Goal: Browse casually: Explore the website without a specific task or goal

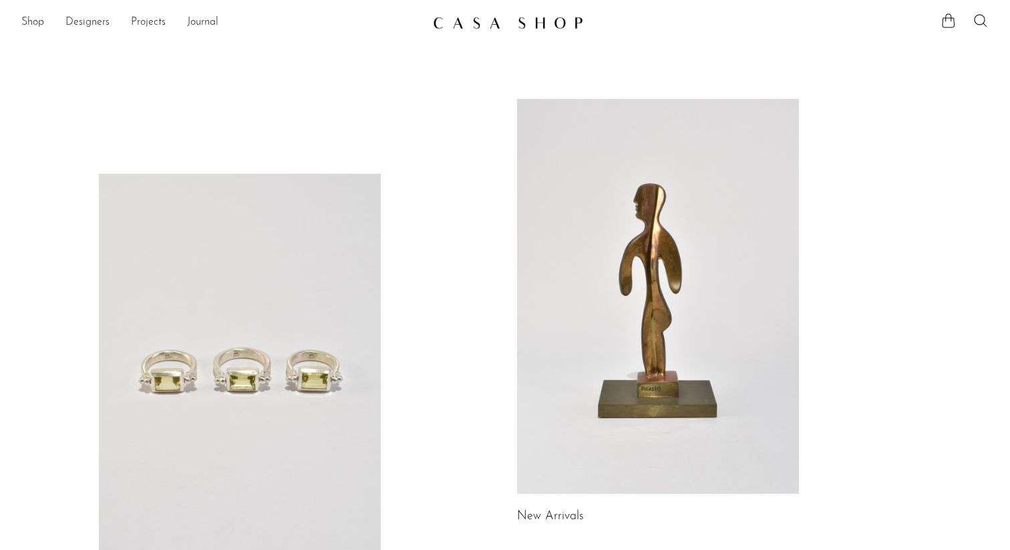
click at [16, 22] on div "Shop Featured New Arrivals Bestsellers Coming Soon Jewelry Jewelry All Earrings…" at bounding box center [505, 23] width 1010 height 24
click at [29, 22] on link "Shop" at bounding box center [32, 22] width 23 height 17
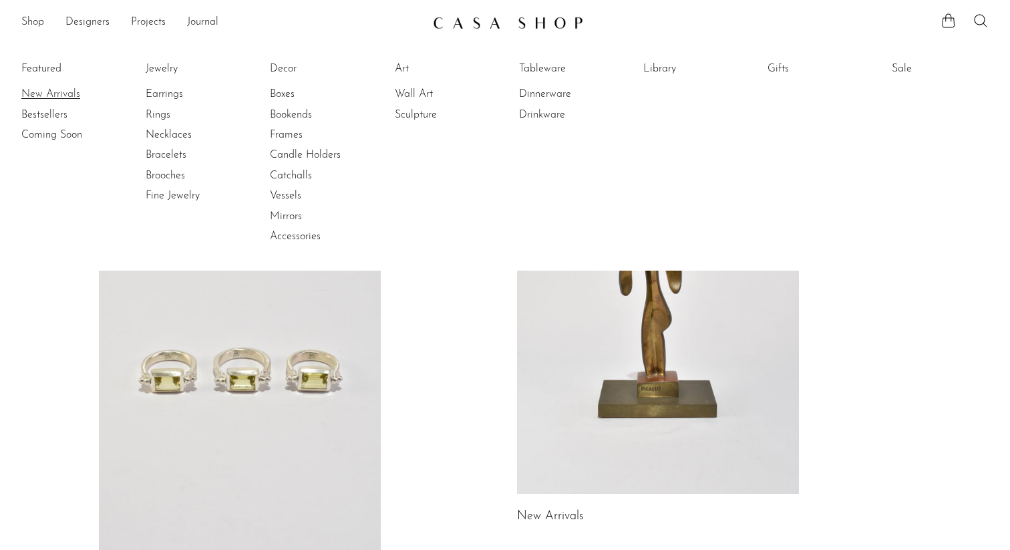
click at [39, 89] on link "New Arrivals" at bounding box center [71, 94] width 100 height 15
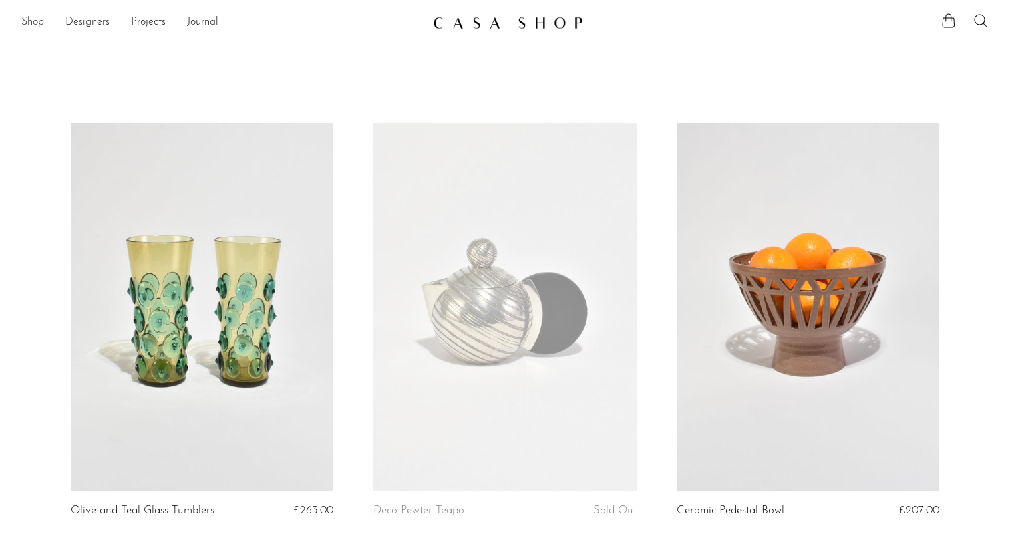
click at [33, 14] on link "Shop" at bounding box center [32, 22] width 23 height 17
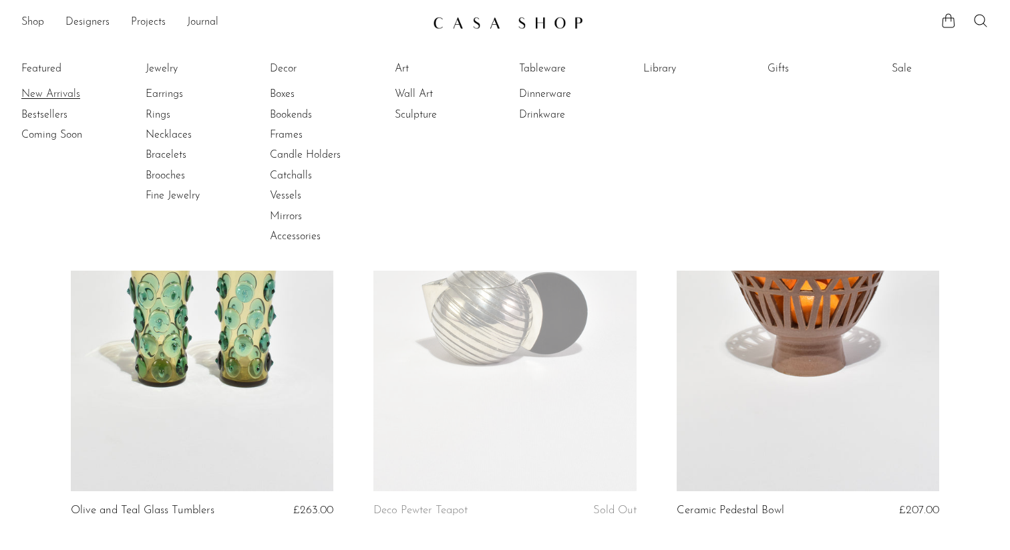
click at [47, 90] on link "New Arrivals" at bounding box center [71, 94] width 100 height 15
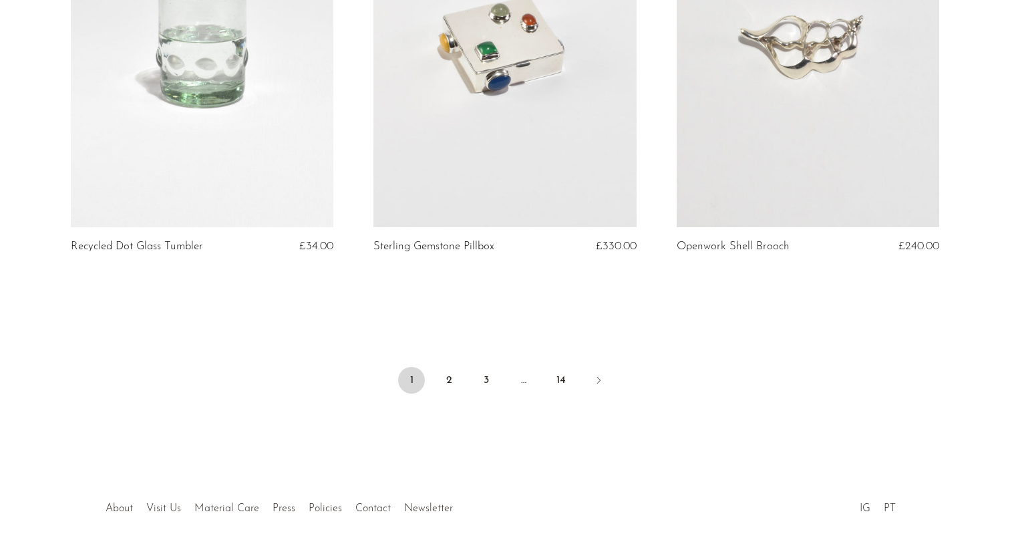
scroll to position [4986, 0]
click at [440, 393] on link "2" at bounding box center [448, 379] width 27 height 27
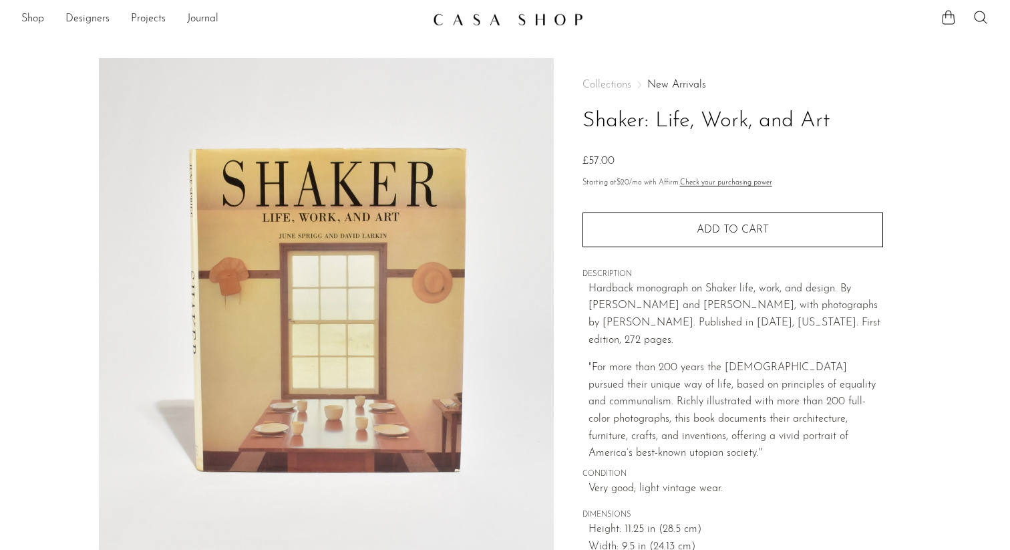
scroll to position [320, 0]
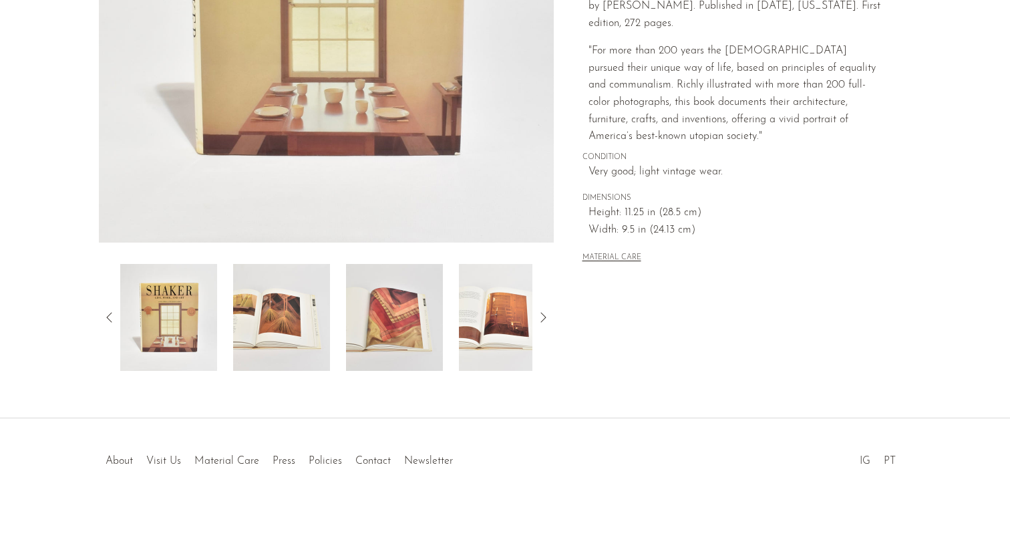
click at [266, 305] on img at bounding box center [281, 317] width 97 height 107
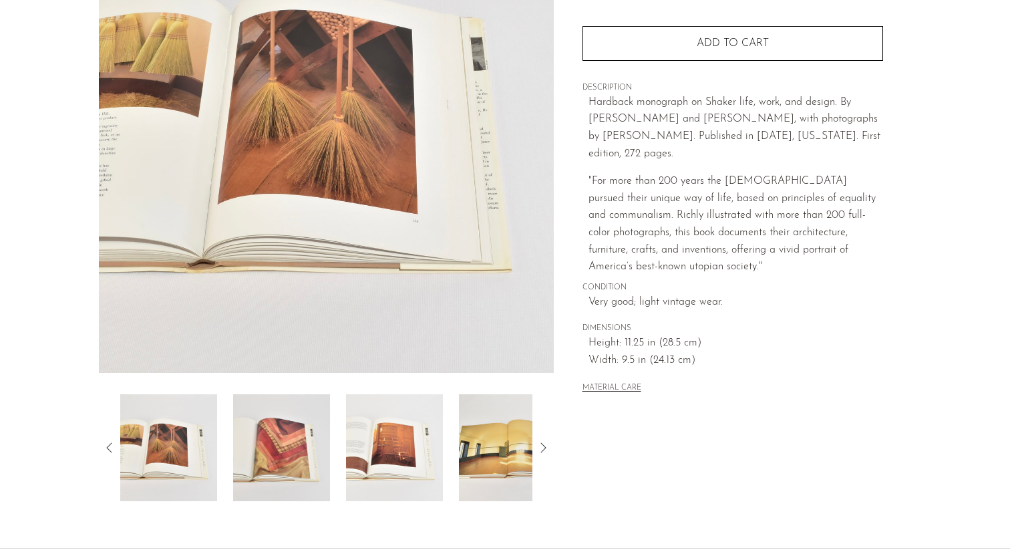
scroll to position [206, 0]
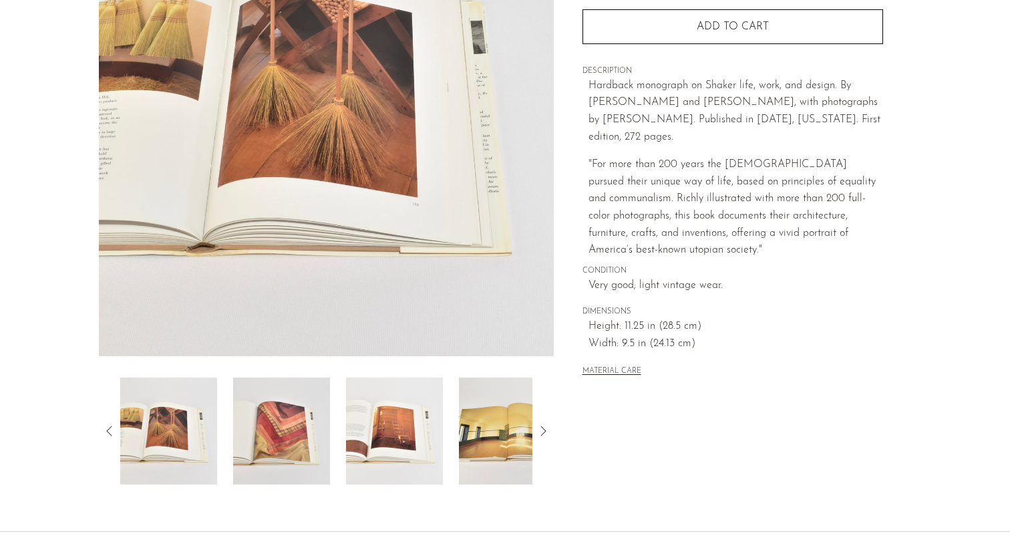
click at [351, 425] on img at bounding box center [394, 430] width 97 height 107
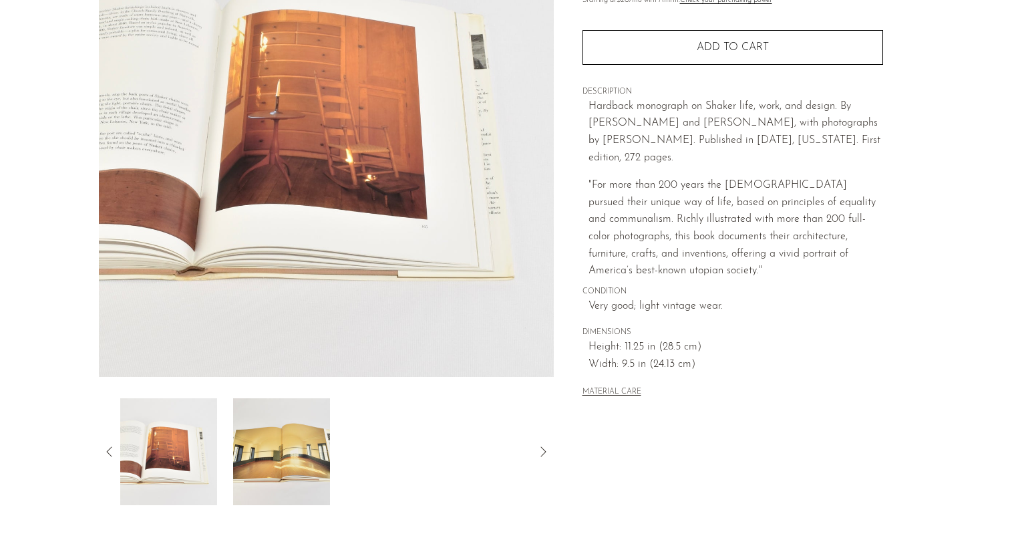
scroll to position [178, 0]
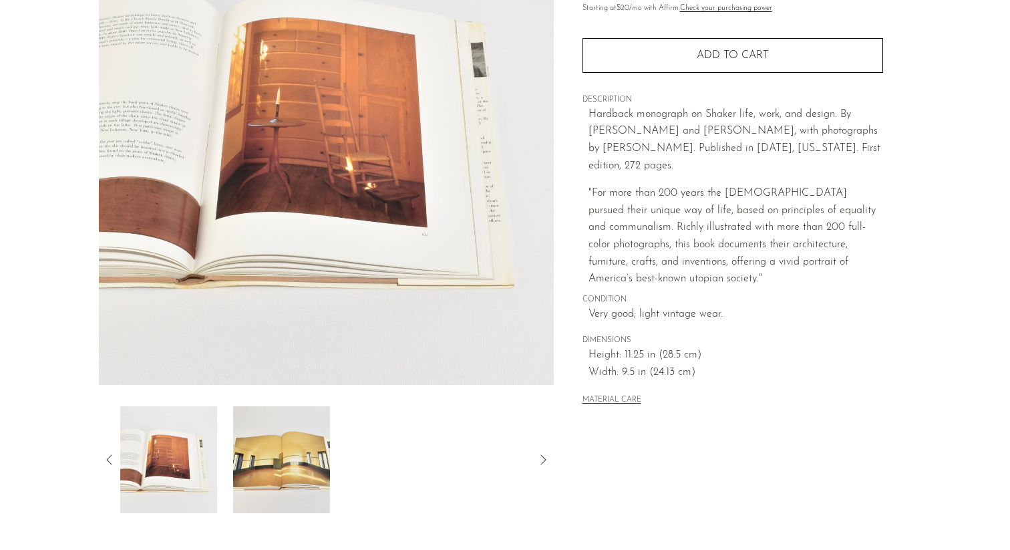
click at [326, 443] on img at bounding box center [281, 459] width 97 height 107
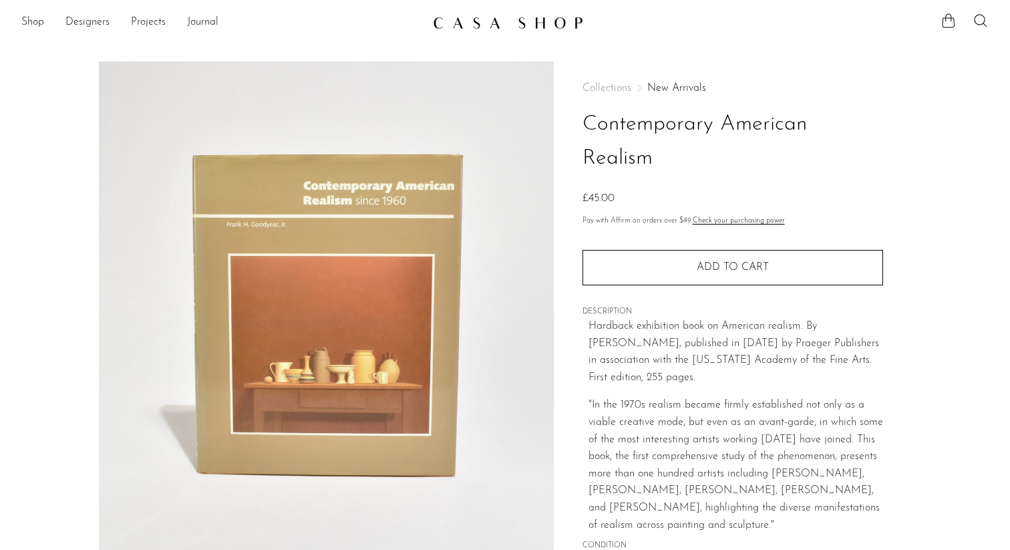
click at [437, 377] on img at bounding box center [326, 311] width 455 height 501
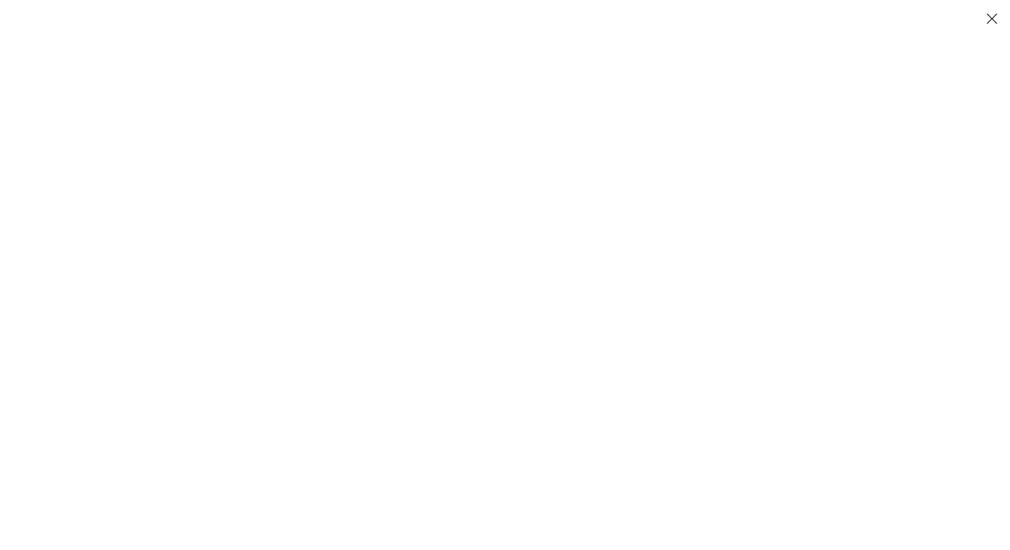
scroll to position [292, 0]
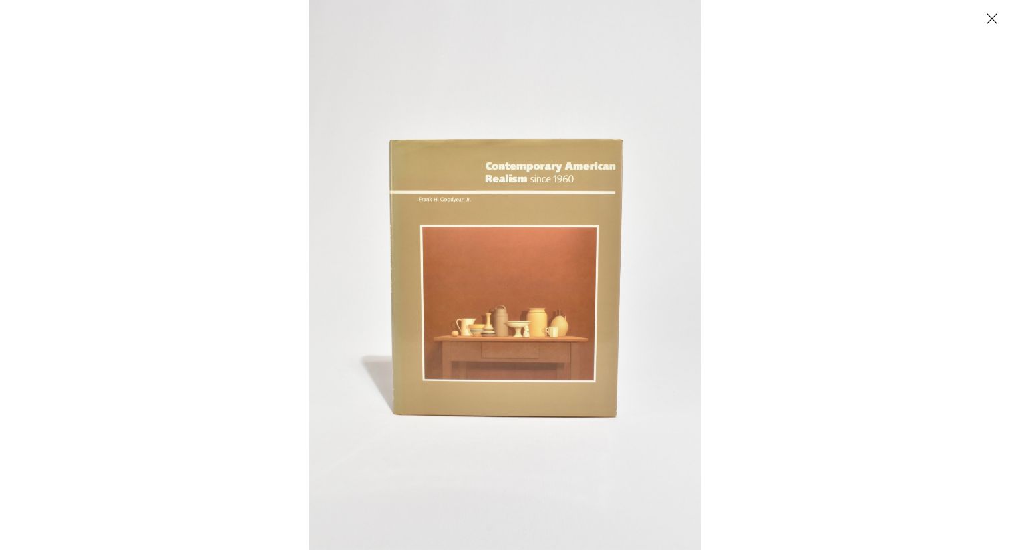
click at [1003, 7] on div at bounding box center [505, 15] width 1010 height 30
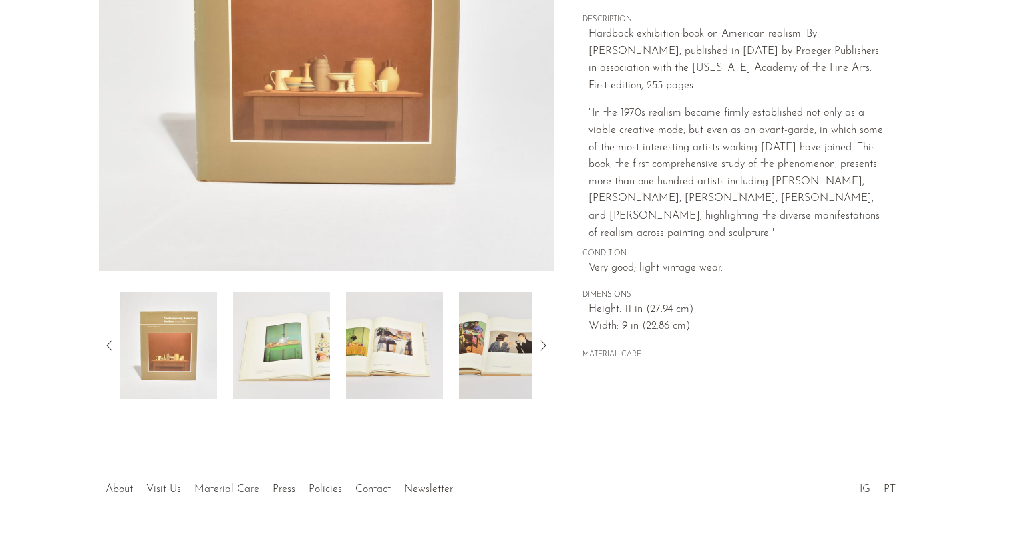
click at [264, 365] on img at bounding box center [281, 345] width 97 height 107
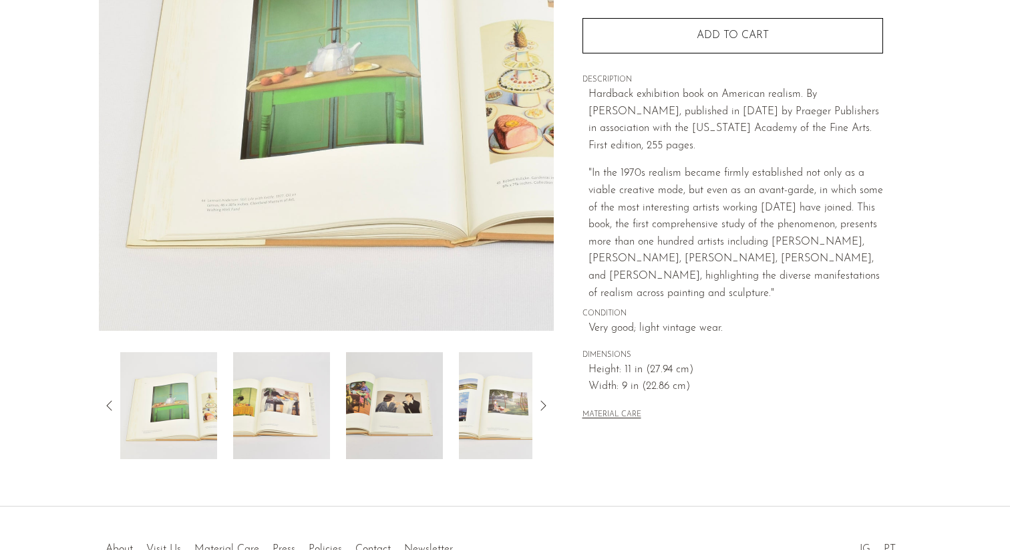
scroll to position [185, 0]
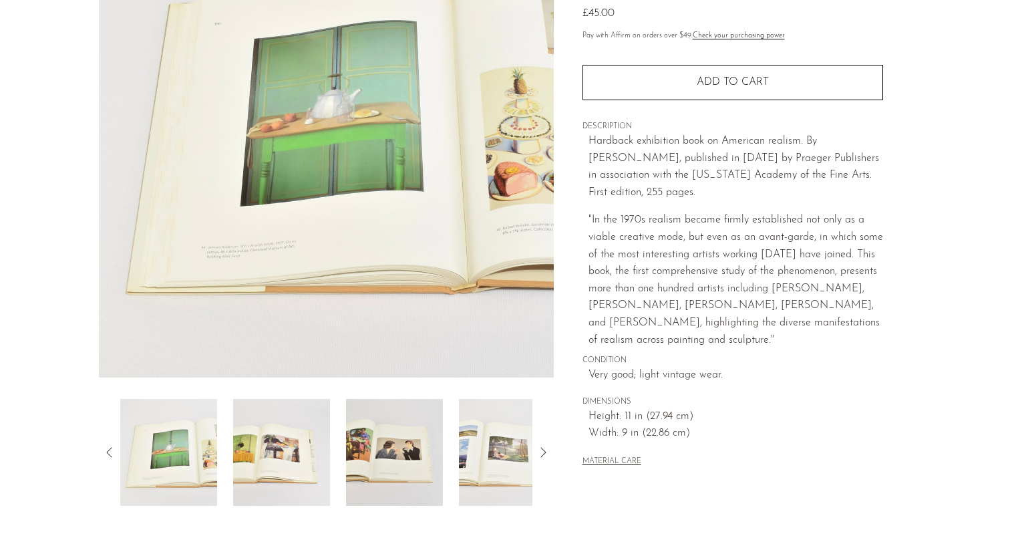
click at [295, 455] on img at bounding box center [281, 452] width 97 height 107
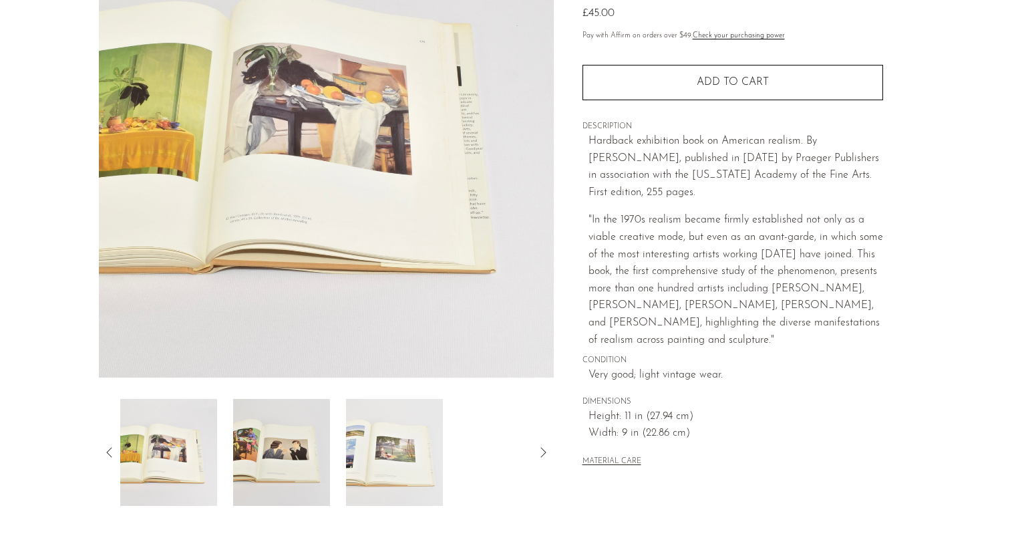
click at [309, 446] on img at bounding box center [281, 452] width 97 height 107
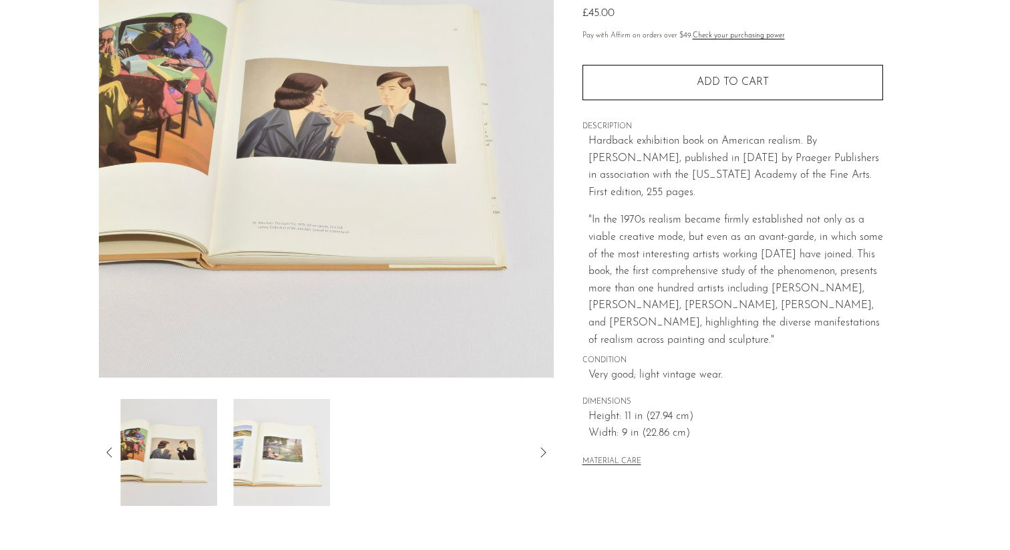
click at [350, 447] on div at bounding box center [326, 452] width 412 height 107
click at [301, 474] on img at bounding box center [281, 452] width 97 height 107
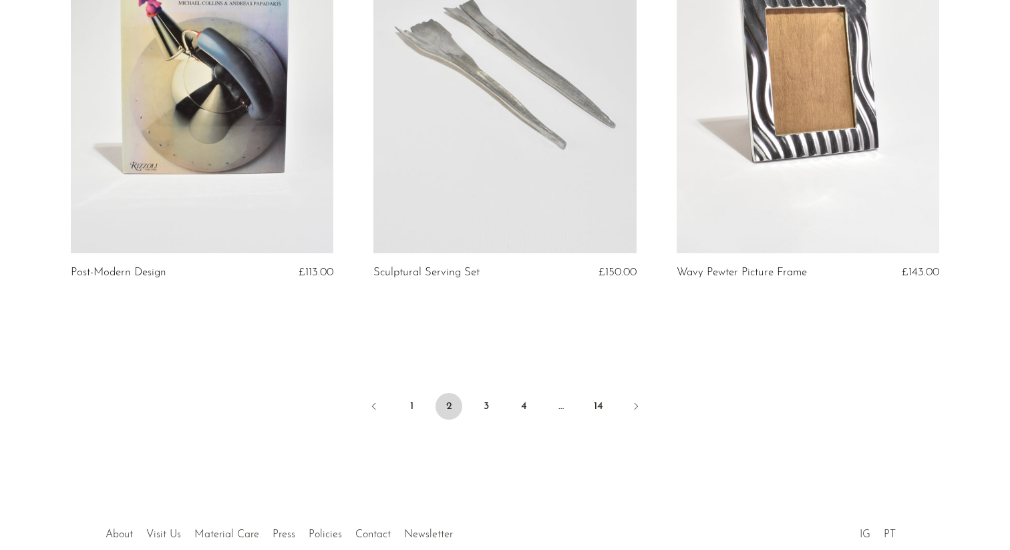
scroll to position [4999, 0]
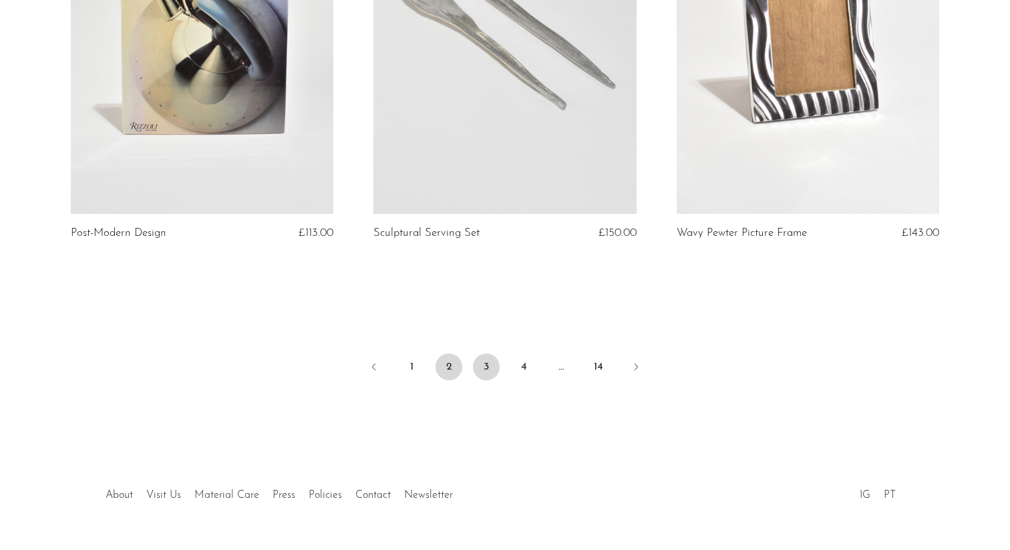
click at [480, 358] on link "3" at bounding box center [486, 366] width 27 height 27
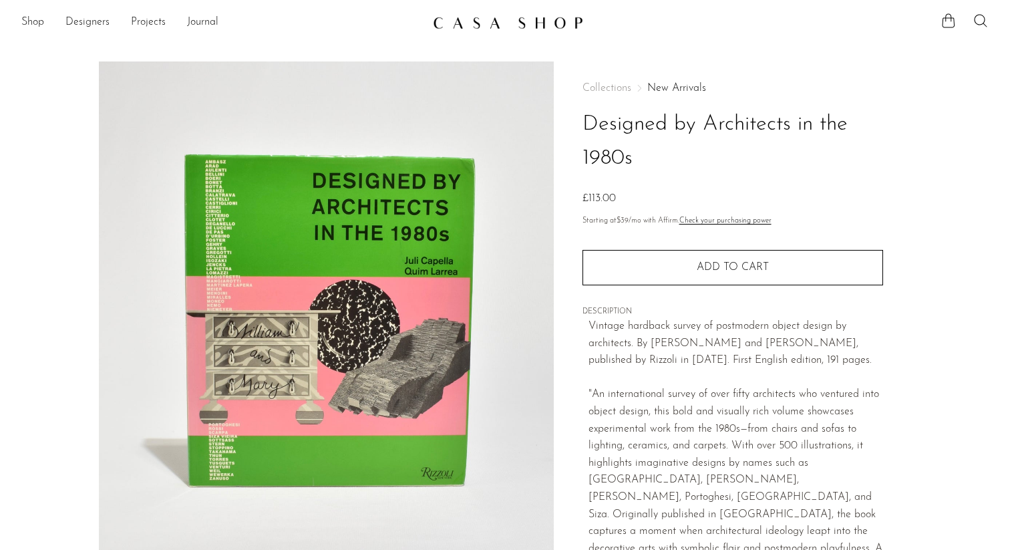
scroll to position [356, 0]
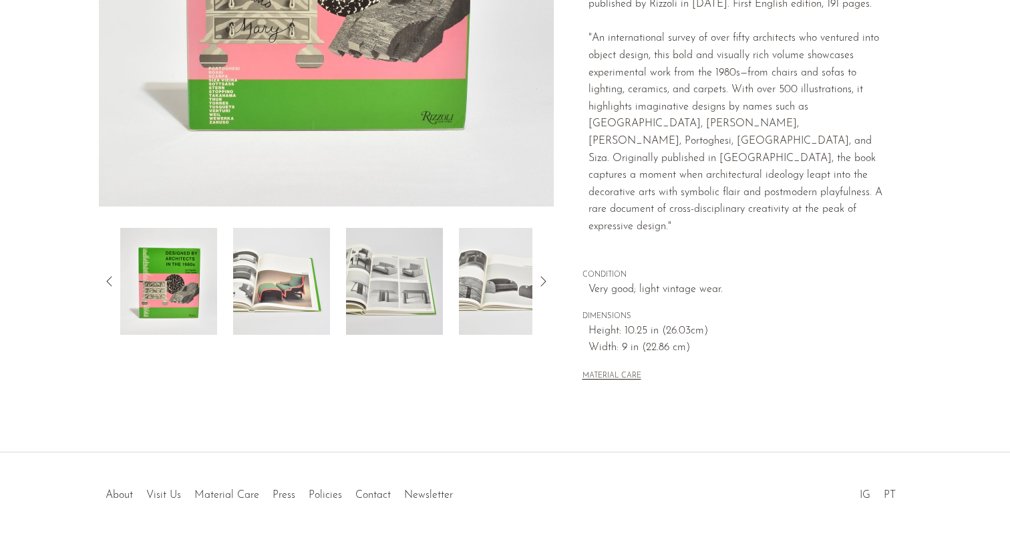
click at [300, 270] on img at bounding box center [281, 281] width 97 height 107
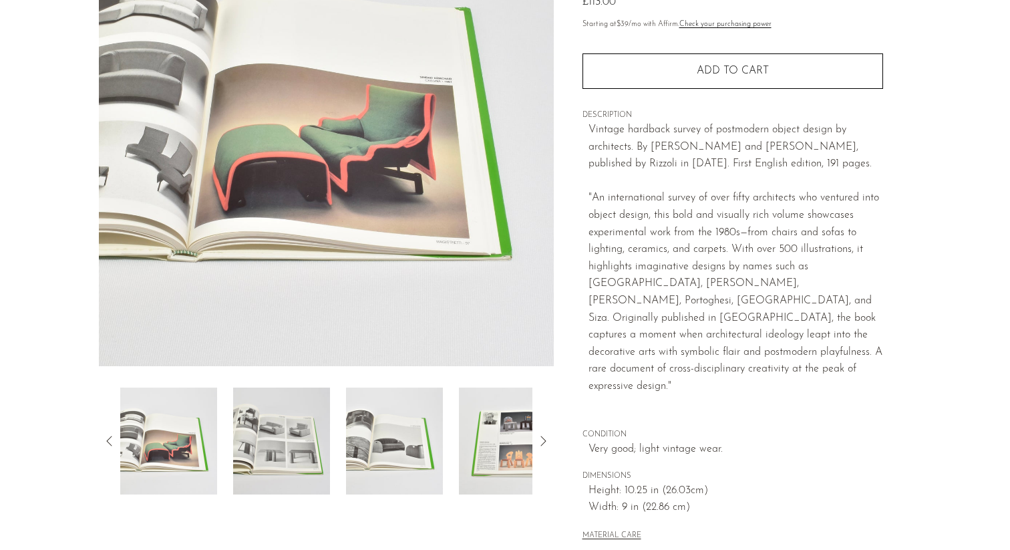
scroll to position [201, 0]
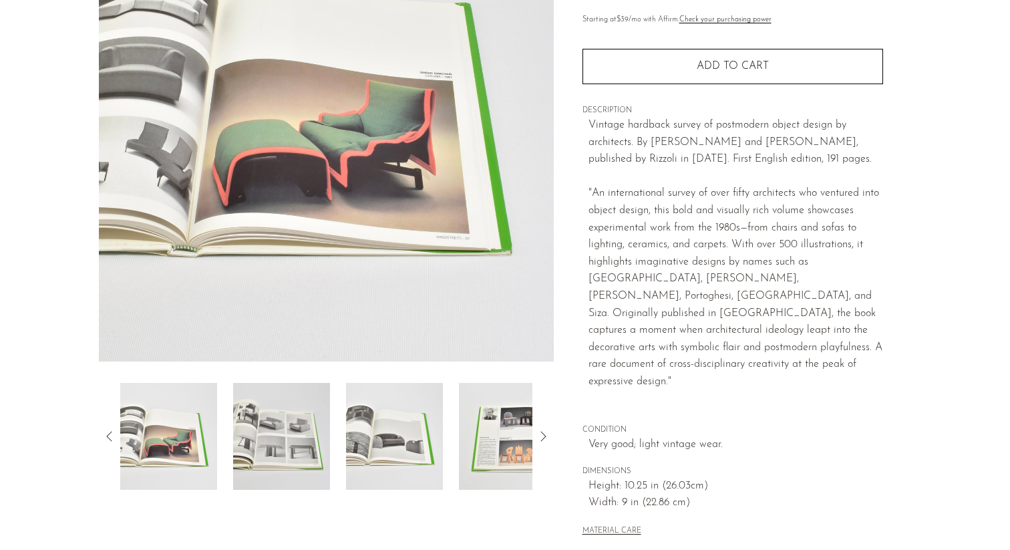
click at [297, 410] on img at bounding box center [281, 436] width 97 height 107
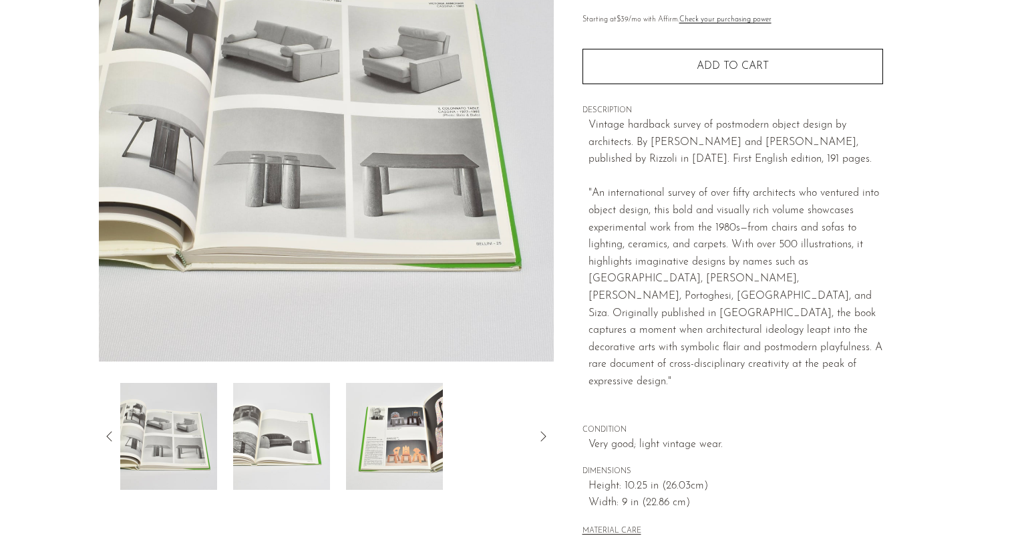
click at [313, 431] on img at bounding box center [281, 436] width 97 height 107
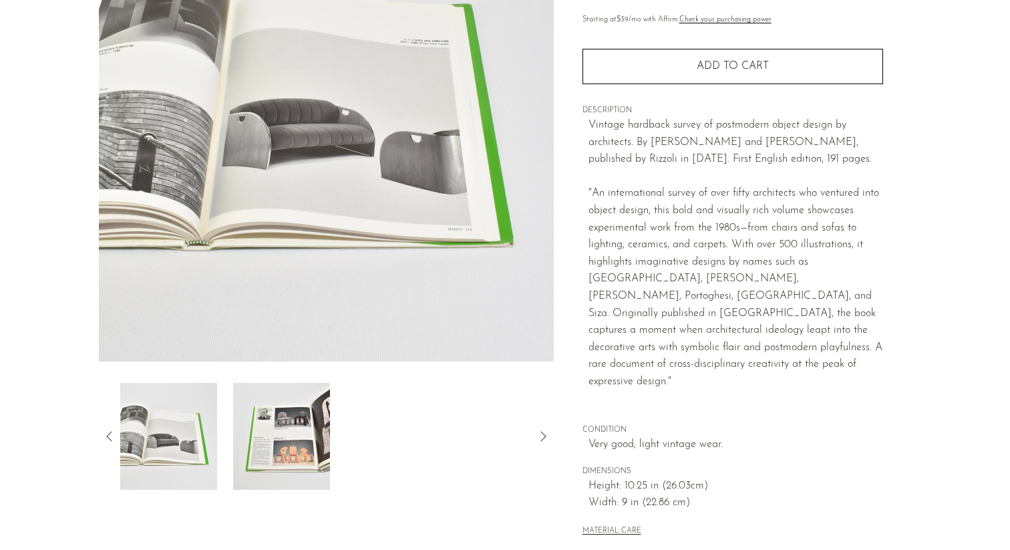
click at [325, 437] on img at bounding box center [281, 436] width 97 height 107
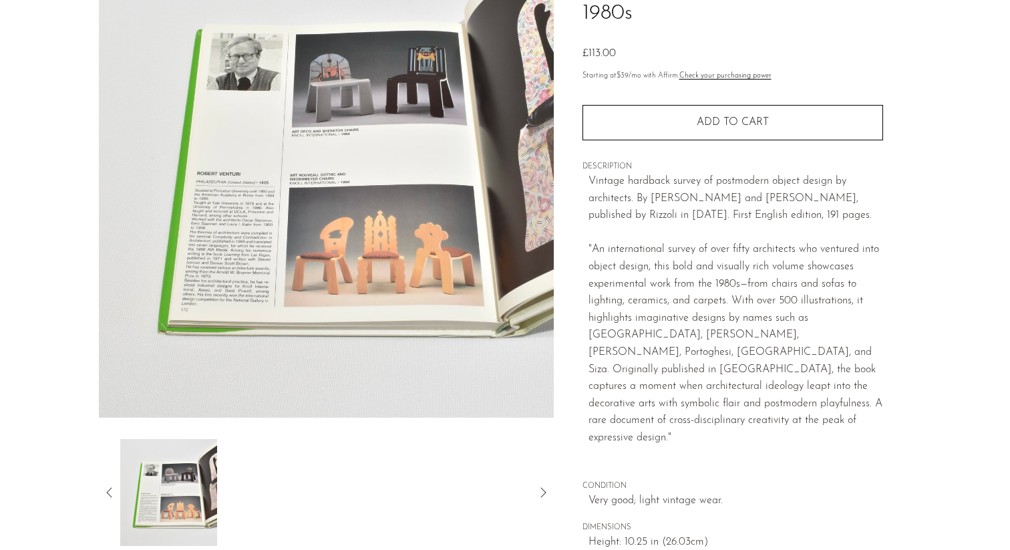
scroll to position [147, 0]
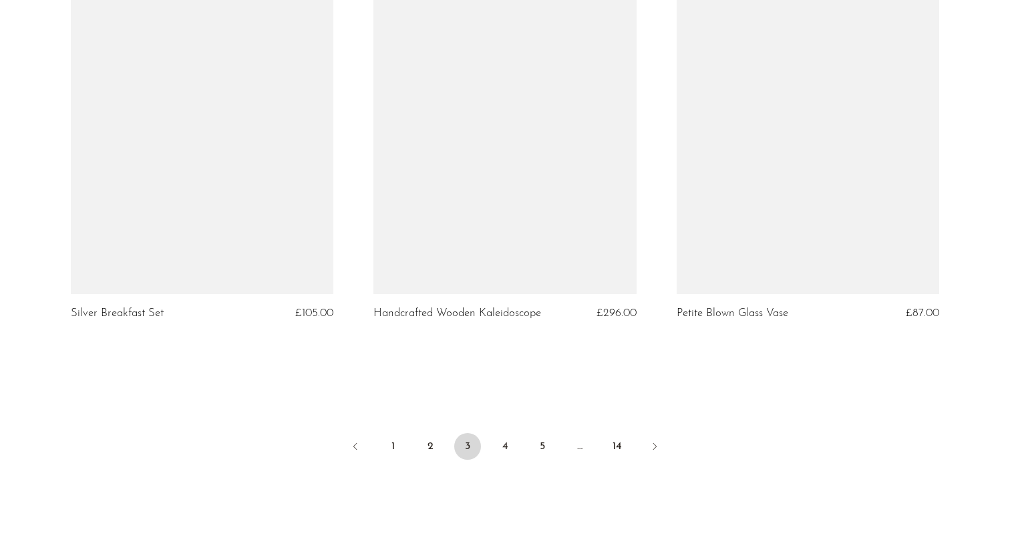
scroll to position [4929, 0]
